Goal: Transaction & Acquisition: Purchase product/service

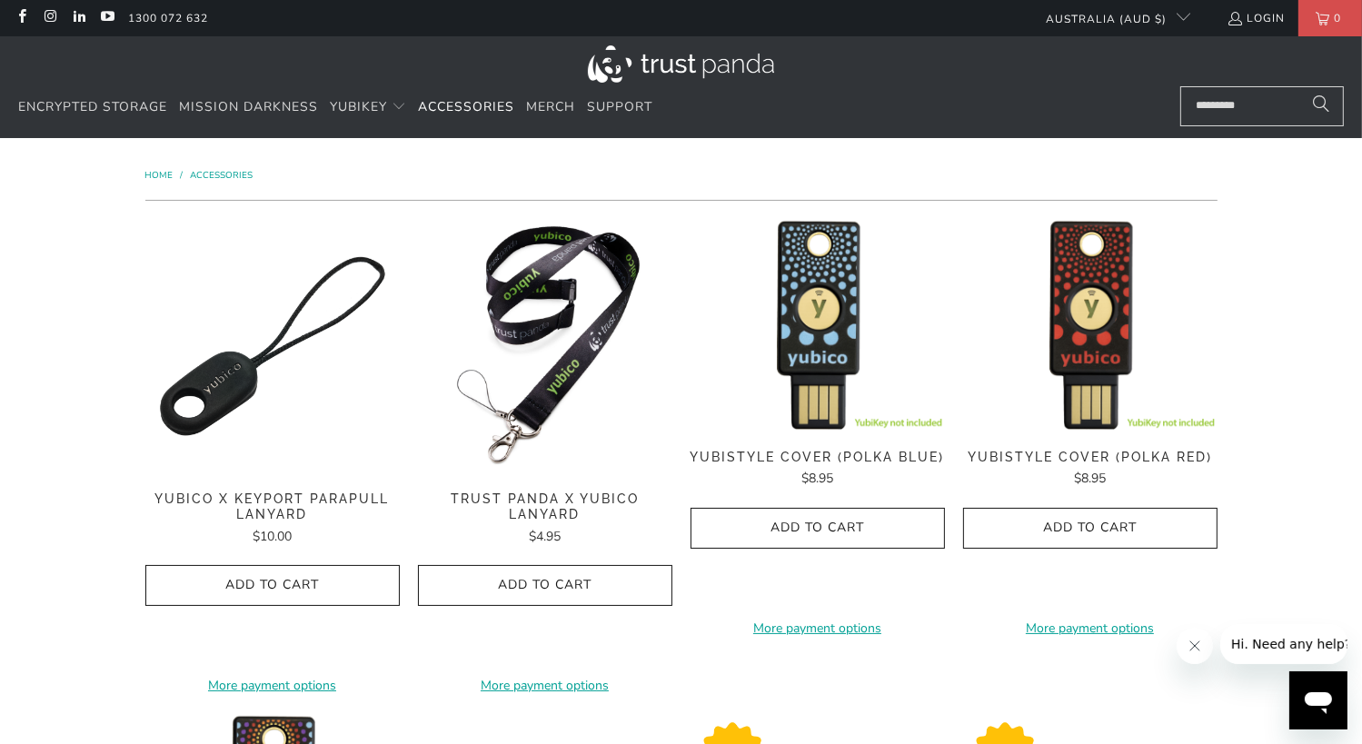
click at [840, 269] on img at bounding box center [817, 325] width 254 height 212
